Goal: Task Accomplishment & Management: Manage account settings

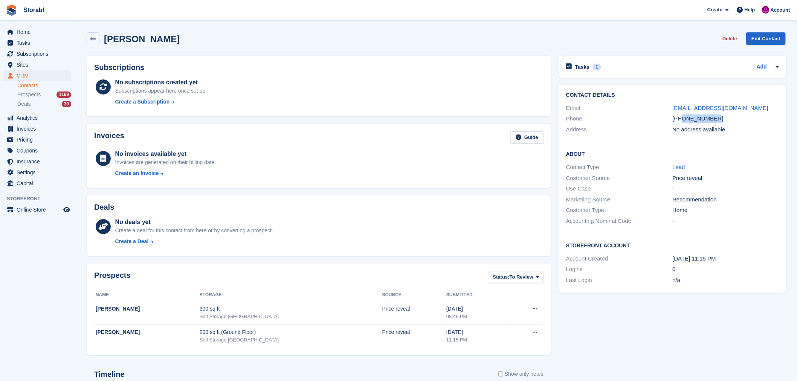
drag, startPoint x: 717, startPoint y: 122, endPoint x: 682, endPoint y: 122, distance: 35.0
click at [682, 122] on div "+447810314381" at bounding box center [725, 118] width 107 height 9
copy div "7810314381"
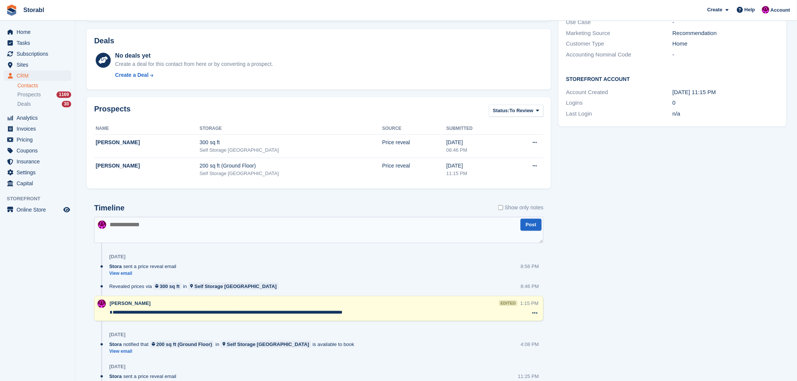
scroll to position [209, 0]
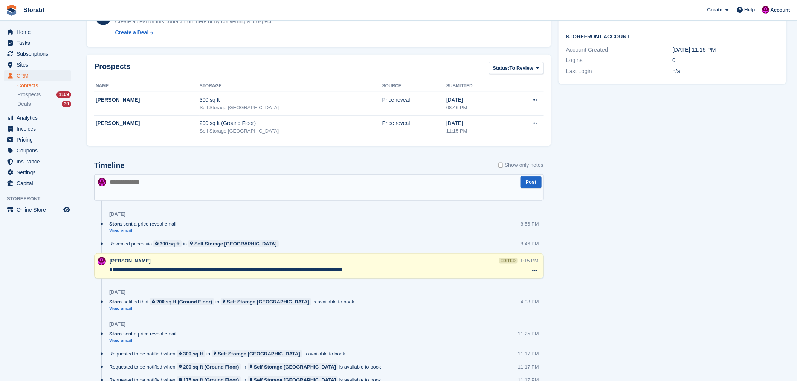
click at [152, 191] on textarea at bounding box center [318, 187] width 449 height 26
click at [137, 187] on textarea at bounding box center [318, 187] width 449 height 26
click at [201, 182] on textarea "**********" at bounding box center [318, 187] width 449 height 26
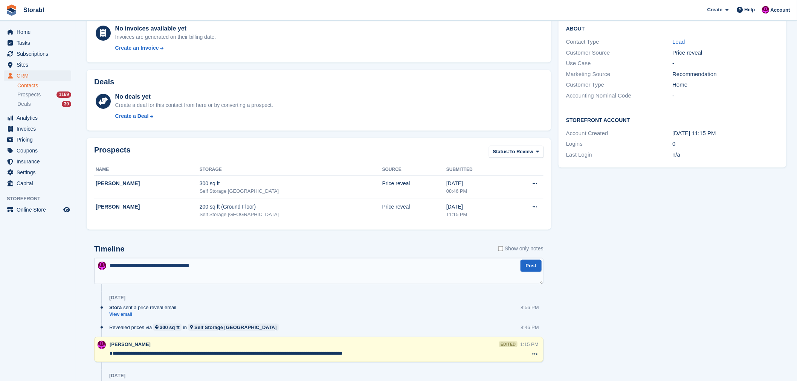
scroll to position [251, 0]
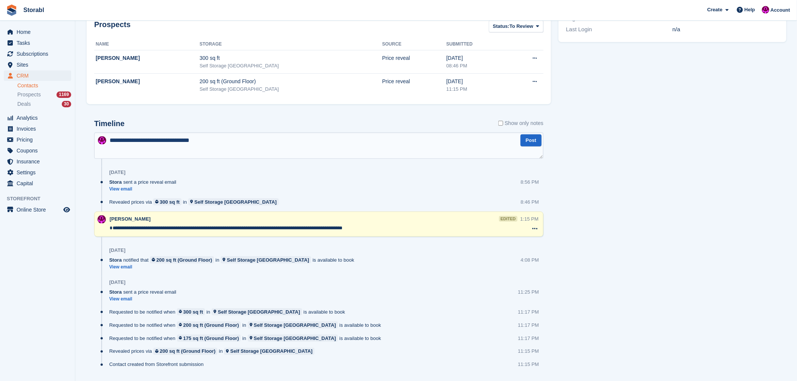
click at [202, 142] on textarea "**********" at bounding box center [318, 146] width 449 height 26
type textarea "**********"
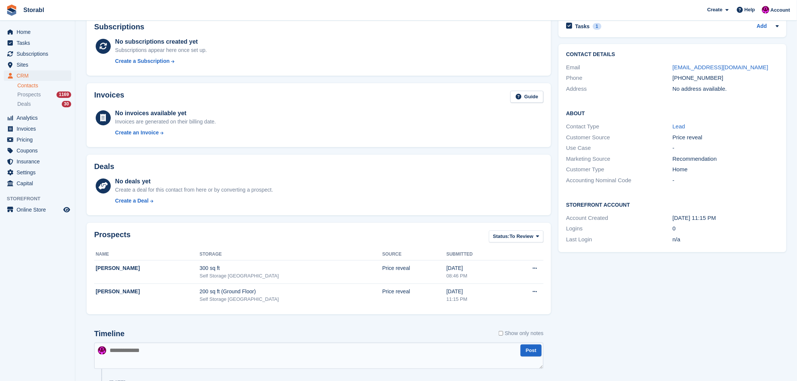
scroll to position [0, 0]
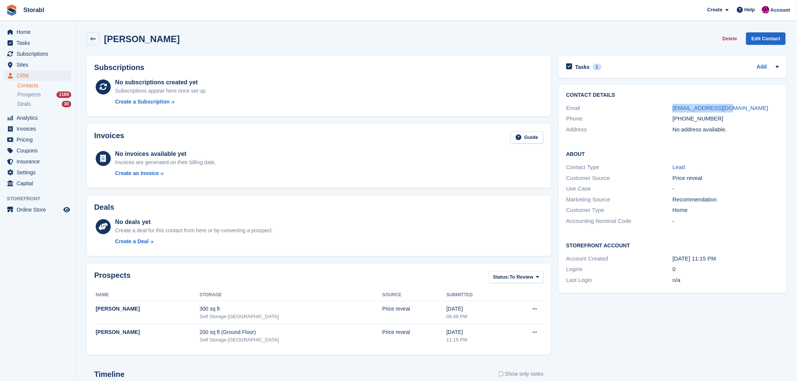
drag, startPoint x: 732, startPoint y: 110, endPoint x: 669, endPoint y: 112, distance: 62.9
click at [669, 112] on div "Email clarehooton@me.com" at bounding box center [672, 108] width 213 height 11
copy div "clarehooton@me.com"
click at [582, 66] on h2 "Tasks" at bounding box center [582, 67] width 15 height 7
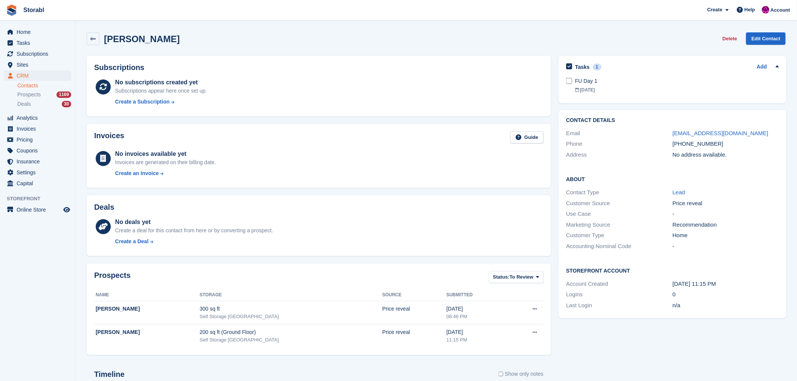
click at [582, 66] on h2 "Tasks" at bounding box center [582, 67] width 15 height 7
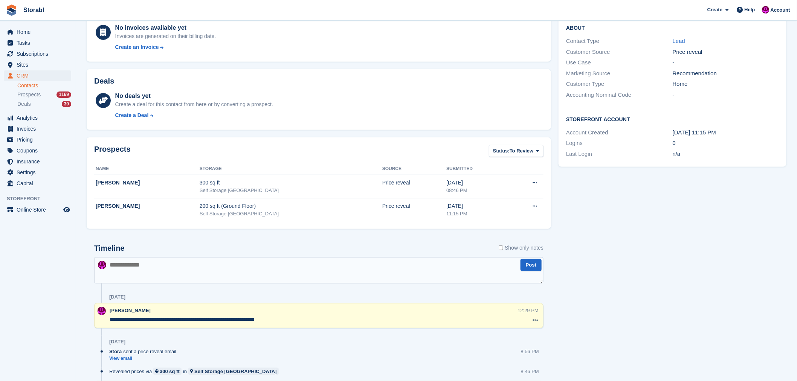
scroll to position [125, 0]
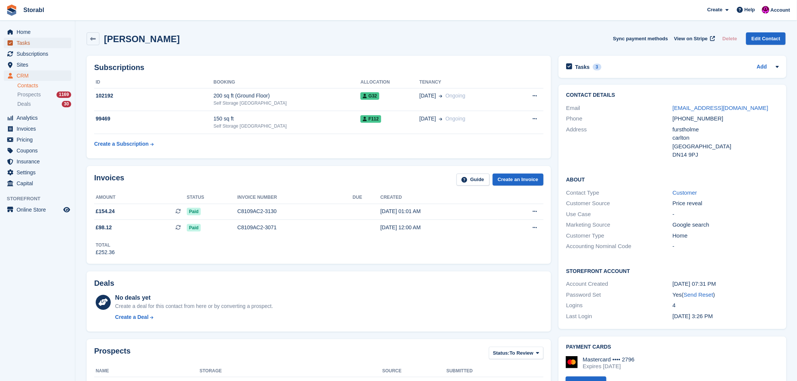
click at [22, 43] on span "Tasks" at bounding box center [39, 43] width 45 height 11
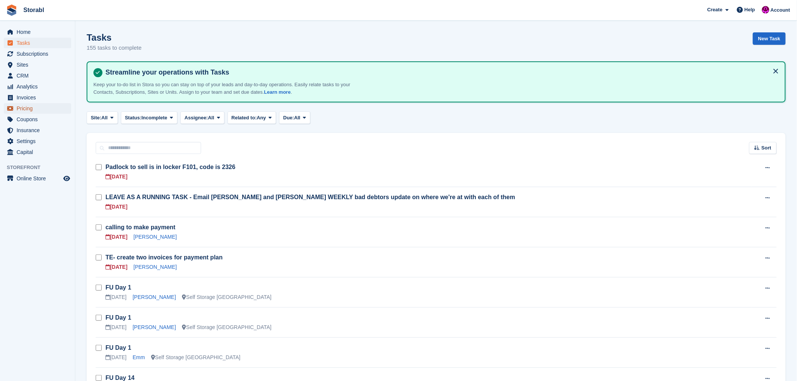
click at [26, 109] on span "Pricing" at bounding box center [39, 108] width 45 height 11
